Goal: Task Accomplishment & Management: Use online tool/utility

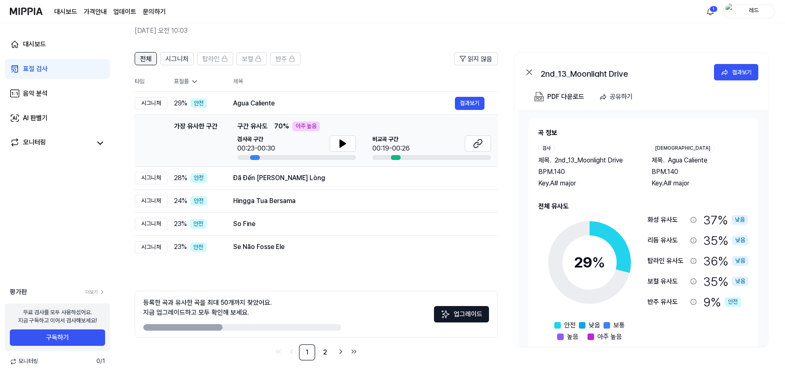
click at [143, 60] on span "전체" at bounding box center [146, 59] width 12 height 10
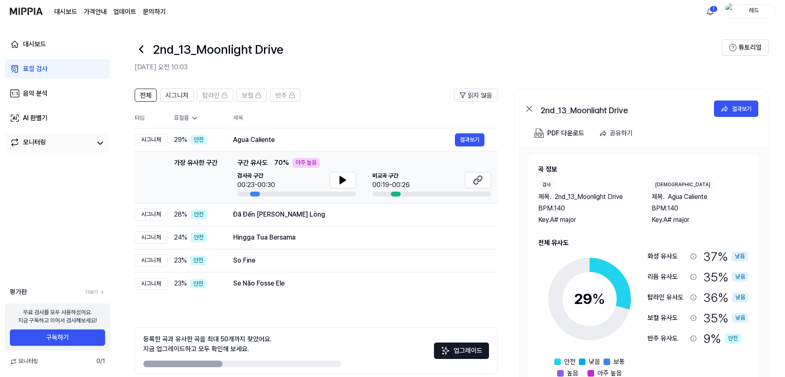
click at [64, 140] on link "모니터링" at bounding box center [51, 144] width 82 height 12
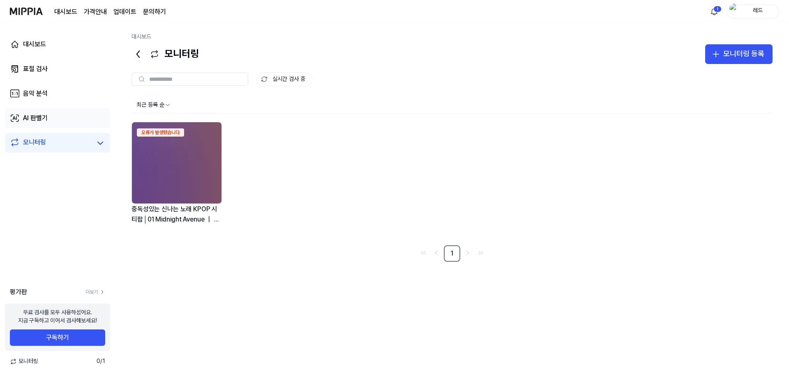
click at [52, 118] on link "AI 판별기" at bounding box center [57, 118] width 105 height 20
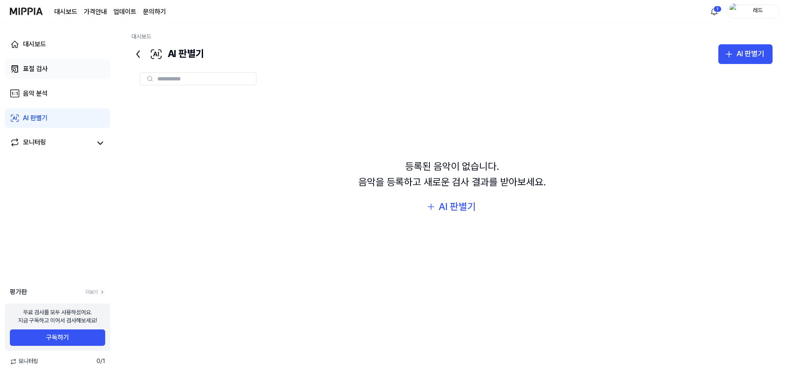
click at [43, 74] on div "표절 검사" at bounding box center [35, 69] width 25 height 10
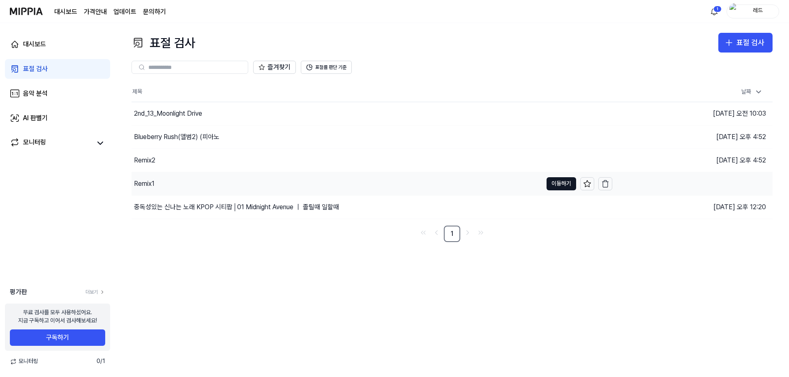
click at [148, 186] on div "Remix1" at bounding box center [144, 184] width 21 height 10
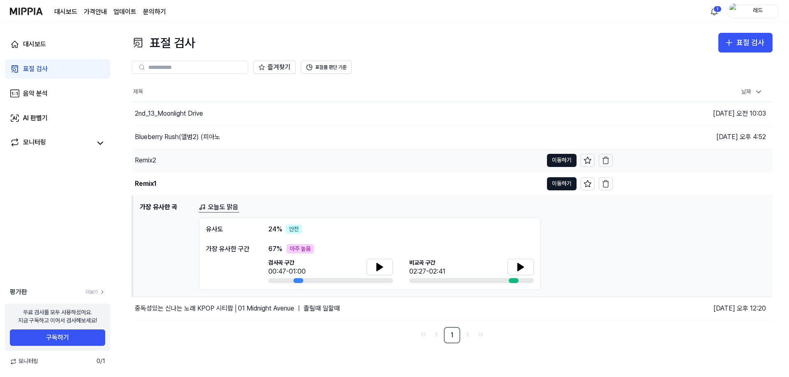
click at [149, 160] on div "Remix2" at bounding box center [145, 161] width 21 height 10
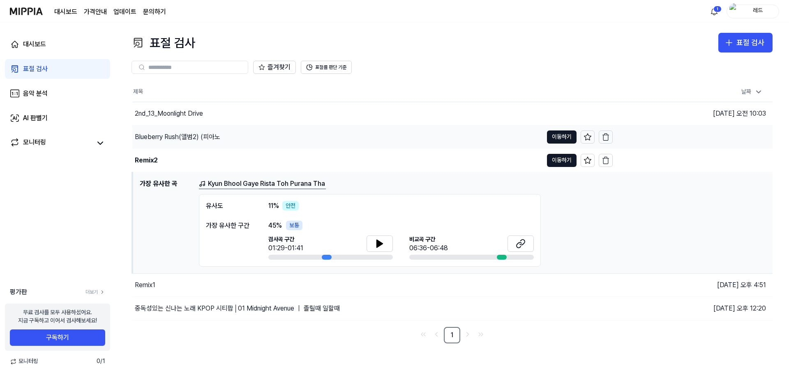
click at [159, 140] on div "Blueberry Rush(앨범2) (피아노" at bounding box center [177, 137] width 85 height 10
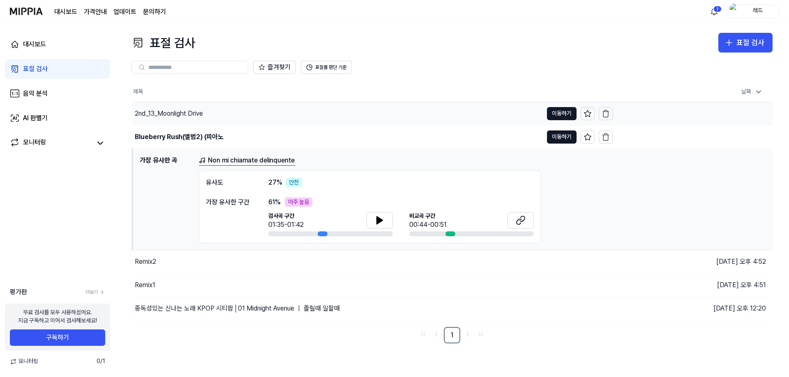
click at [164, 114] on div "2nd_13_Moonlight Drive" at bounding box center [169, 114] width 68 height 10
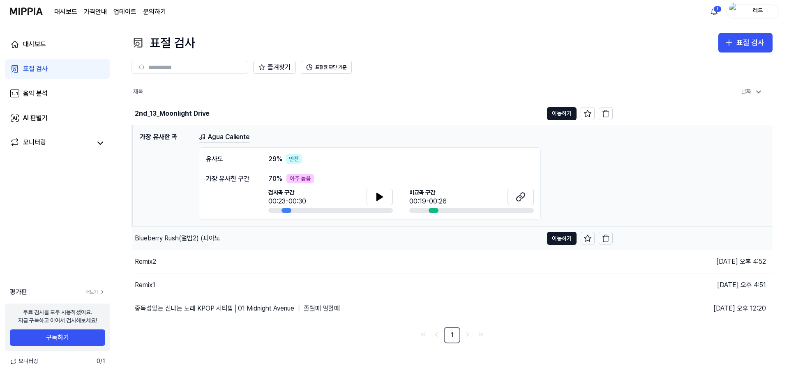
click at [161, 237] on div "Blueberry Rush(앨범2) (피아노" at bounding box center [177, 239] width 85 height 10
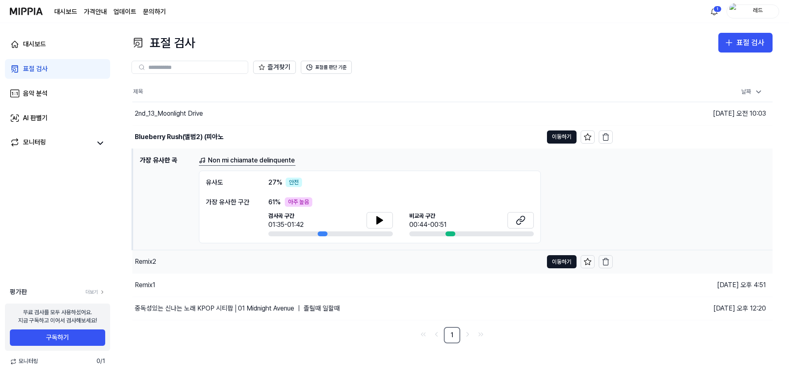
click at [150, 263] on div "Remix2" at bounding box center [145, 262] width 21 height 10
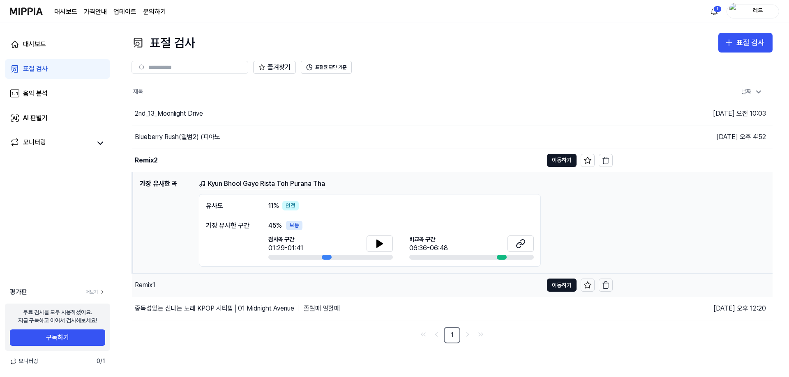
click at [151, 284] on div "Remix1" at bounding box center [145, 286] width 21 height 10
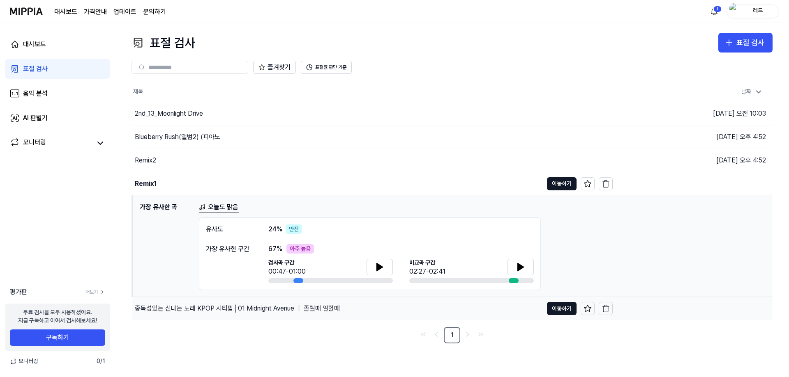
click at [170, 309] on div "중독성있는 신나는 노래 KPOP 시티팝│01 Midnight Avenue ｜ 졸릴때 일할때" at bounding box center [237, 309] width 205 height 10
